Goal: Task Accomplishment & Management: Manage account settings

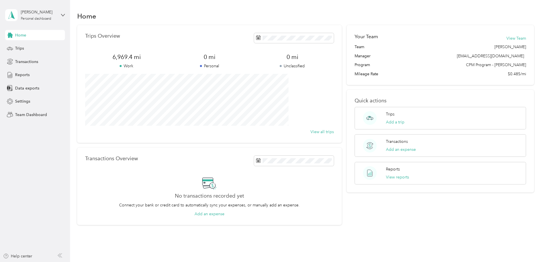
click at [46, 21] on div "[PERSON_NAME] Personal dashboard" at bounding box center [35, 15] width 60 height 20
click at [32, 49] on div "Team dashboard" at bounding box center [25, 47] width 30 height 6
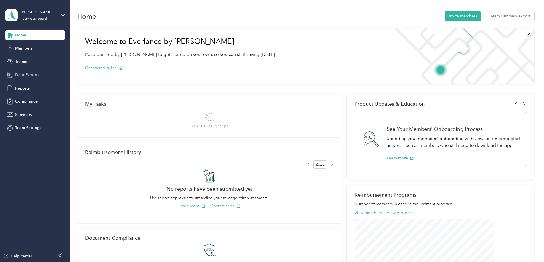
click at [21, 76] on span "Data Exports" at bounding box center [27, 75] width 24 height 6
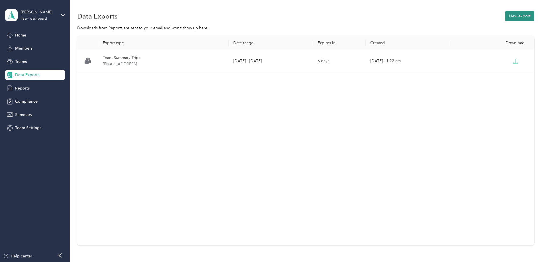
click at [505, 18] on button "New export" at bounding box center [519, 16] width 29 height 10
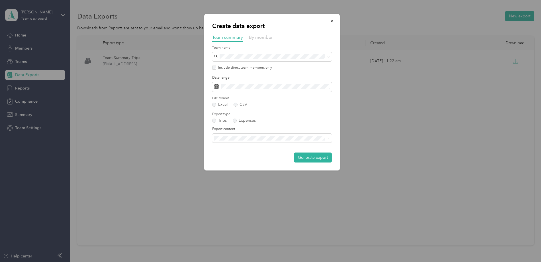
click at [231, 66] on label "Include direct team members only" at bounding box center [244, 67] width 56 height 5
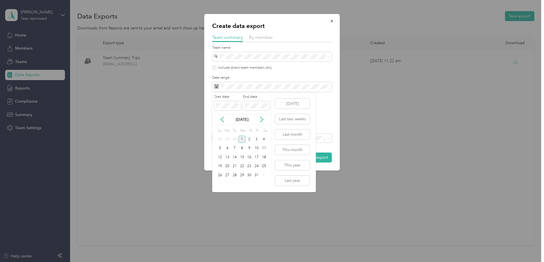
click at [225, 118] on div "[DATE]" at bounding box center [242, 119] width 60 height 6
click at [222, 120] on icon at bounding box center [222, 119] width 3 height 5
click at [219, 166] on div "21" at bounding box center [219, 166] width 7 height 7
click at [236, 175] on div "30" at bounding box center [234, 174] width 7 height 7
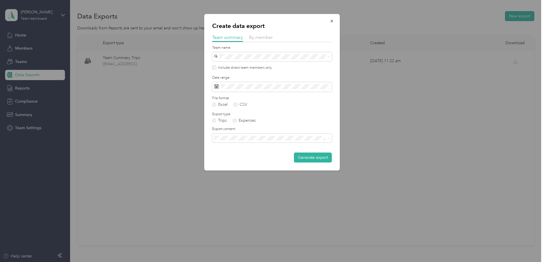
click at [244, 159] on span "Summary and full trips list" at bounding box center [239, 158] width 46 height 5
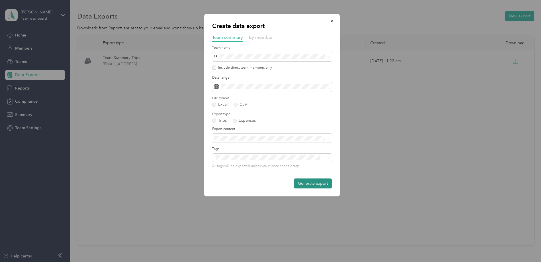
click at [320, 183] on button "Generate export" at bounding box center [313, 183] width 38 height 10
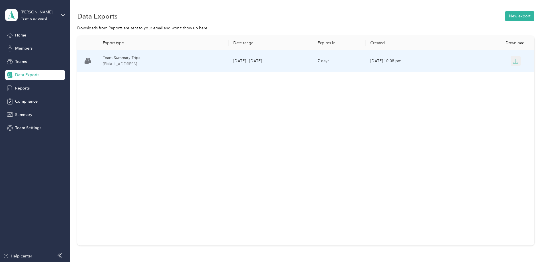
click at [511, 61] on button "button" at bounding box center [516, 61] width 10 height 10
